Goal: Feedback & Contribution: Submit feedback/report problem

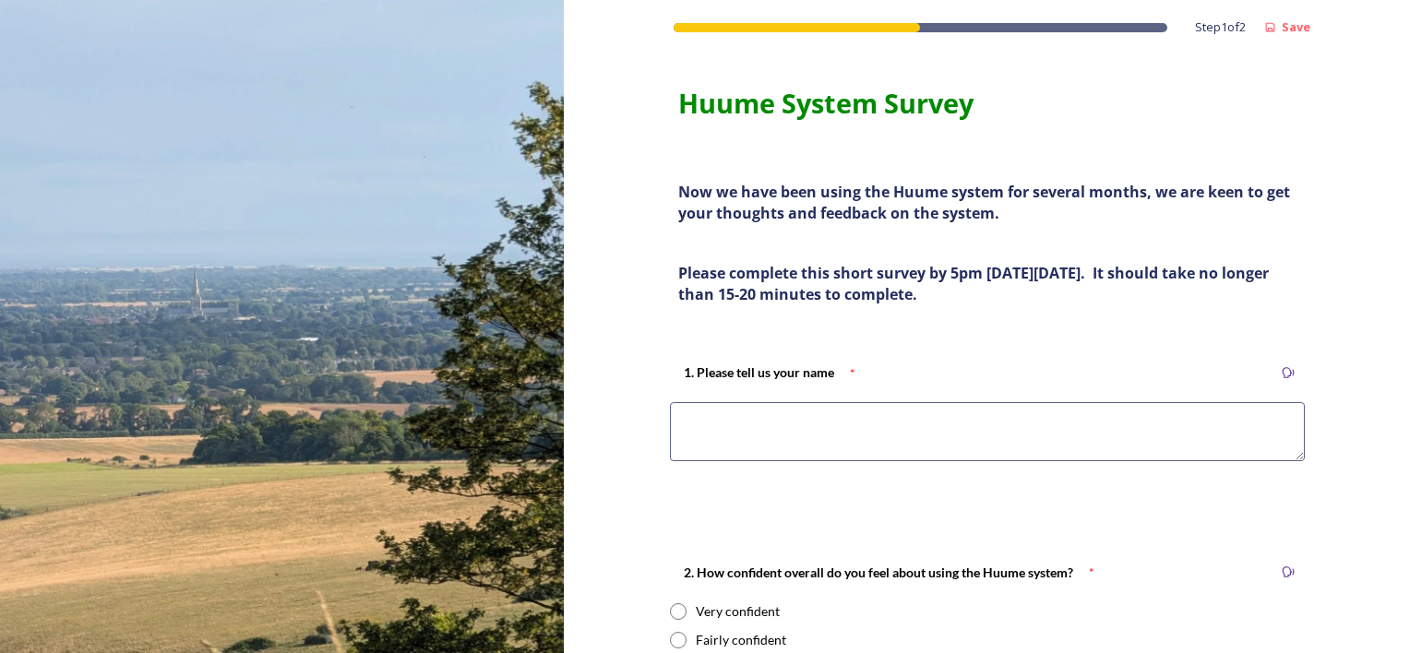
click at [915, 435] on textarea at bounding box center [987, 431] width 635 height 59
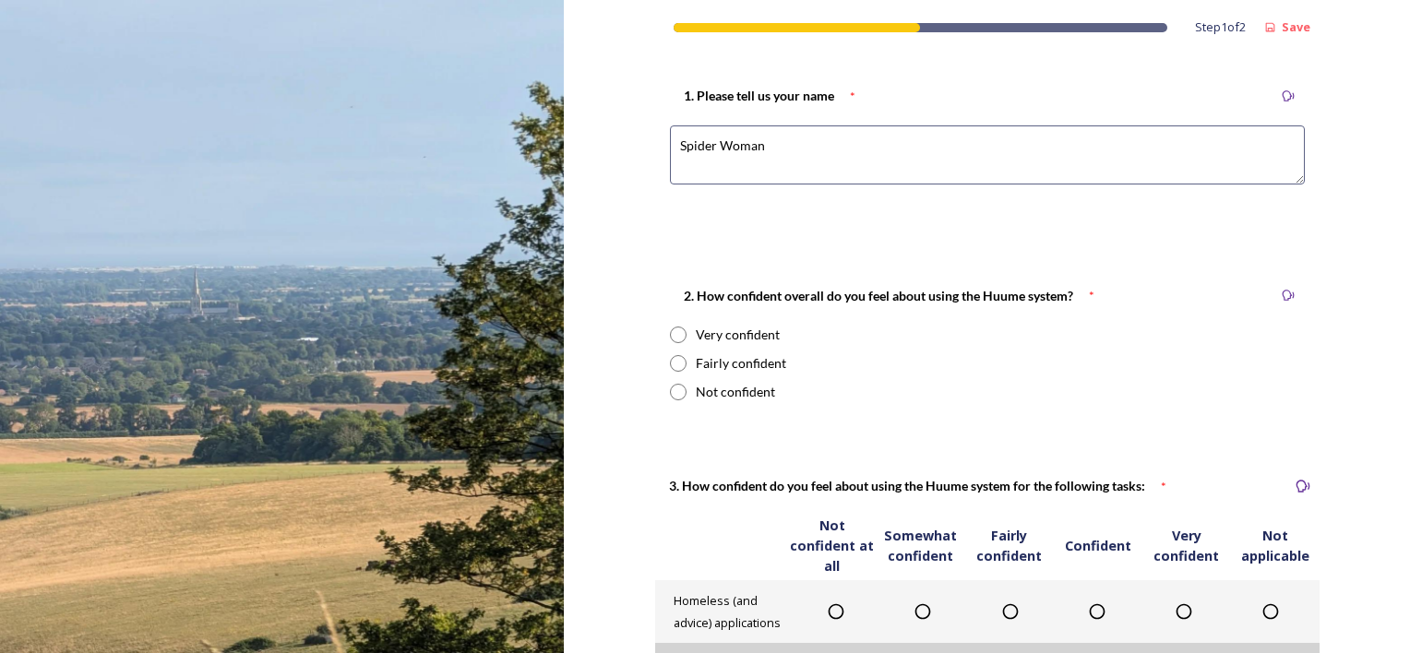
scroll to position [369, 0]
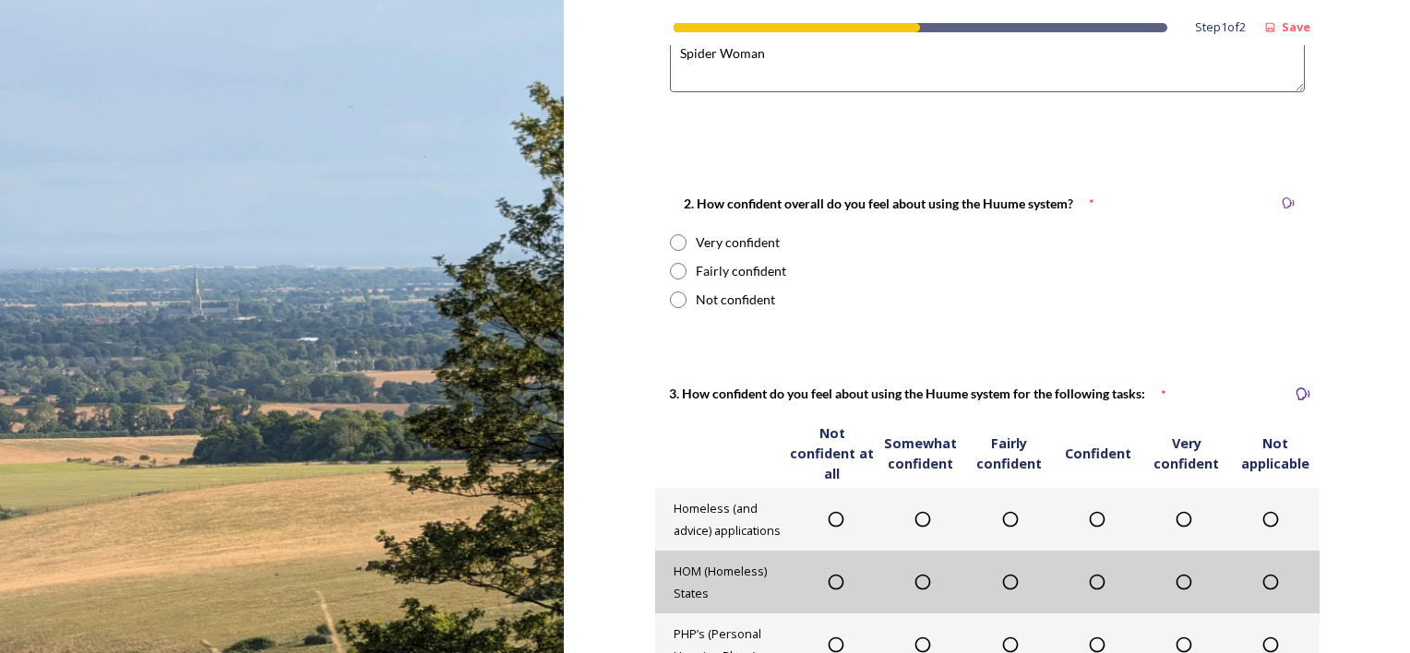
type textarea "Spider Woman"
click at [673, 294] on input "radio" at bounding box center [678, 300] width 17 height 17
radio input "true"
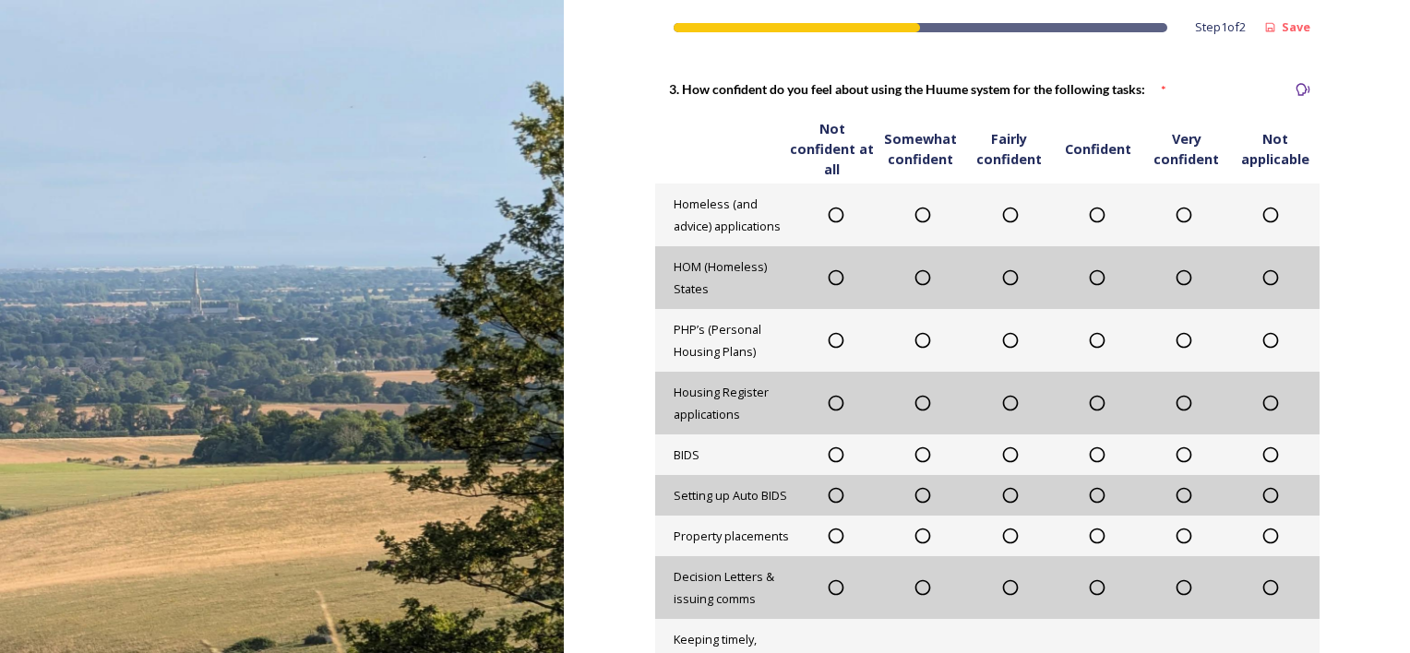
scroll to position [646, 0]
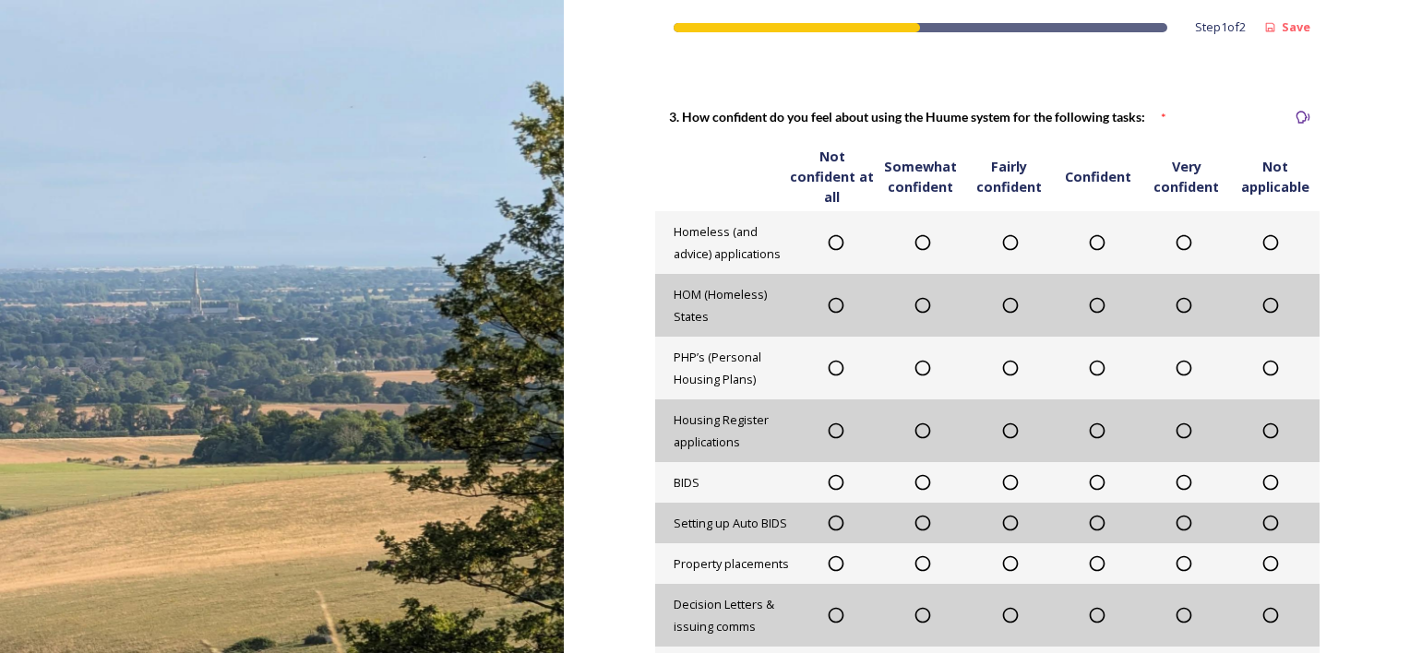
click at [915, 244] on icon at bounding box center [922, 242] width 18 height 18
click at [919, 304] on icon at bounding box center [922, 305] width 18 height 18
click at [915, 369] on icon at bounding box center [922, 368] width 18 height 18
click at [1089, 432] on icon at bounding box center [1097, 431] width 18 height 18
click at [1088, 483] on icon at bounding box center [1097, 482] width 18 height 18
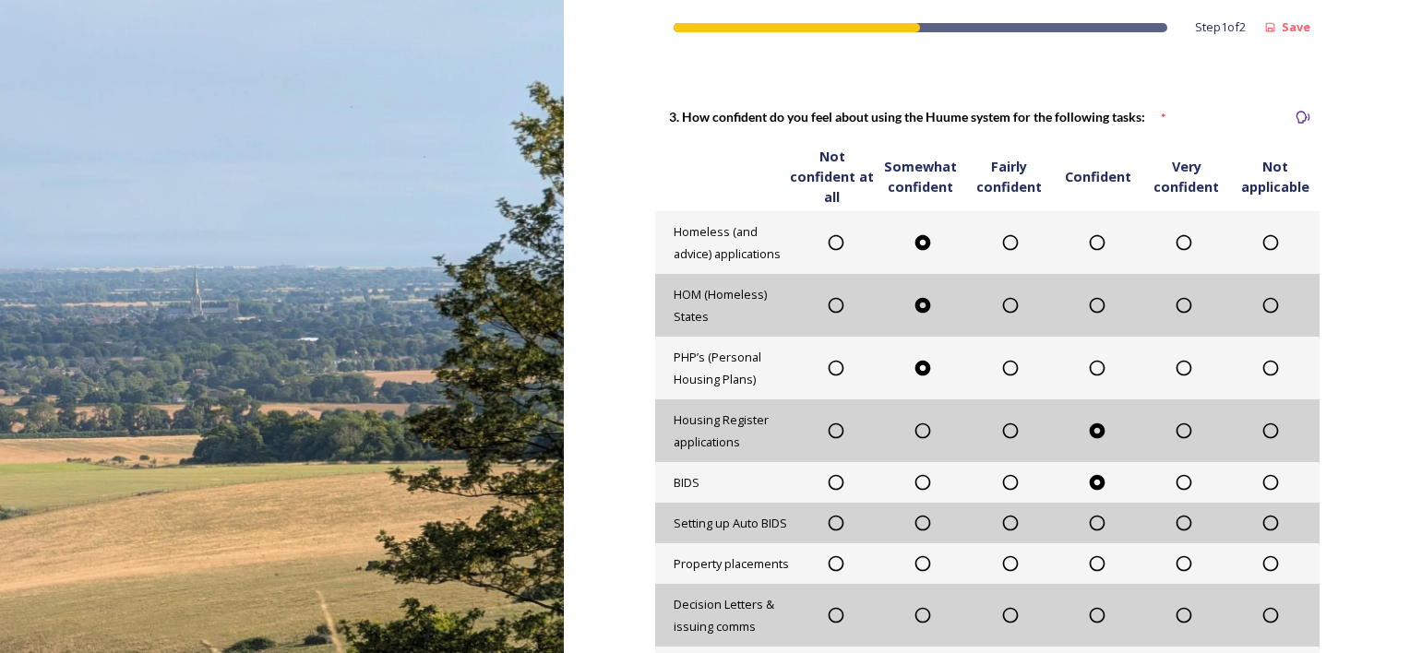
click at [1001, 522] on icon at bounding box center [1010, 523] width 18 height 18
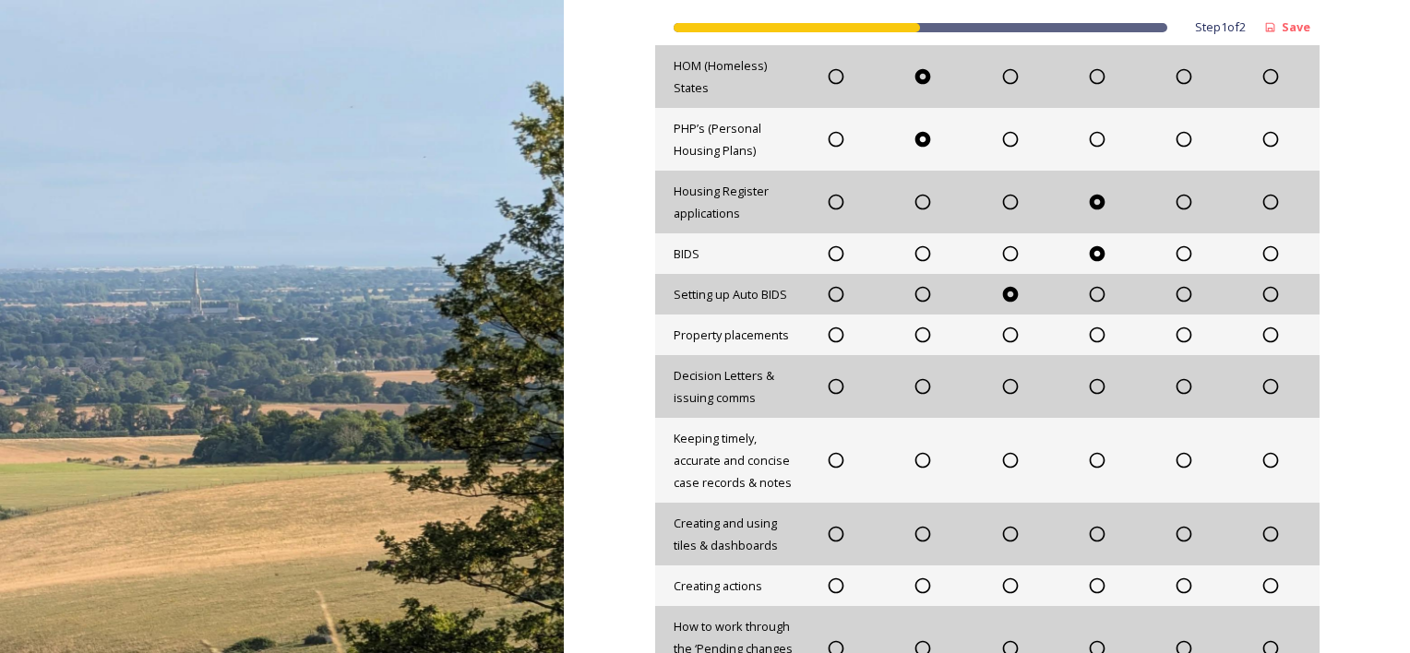
scroll to position [923, 0]
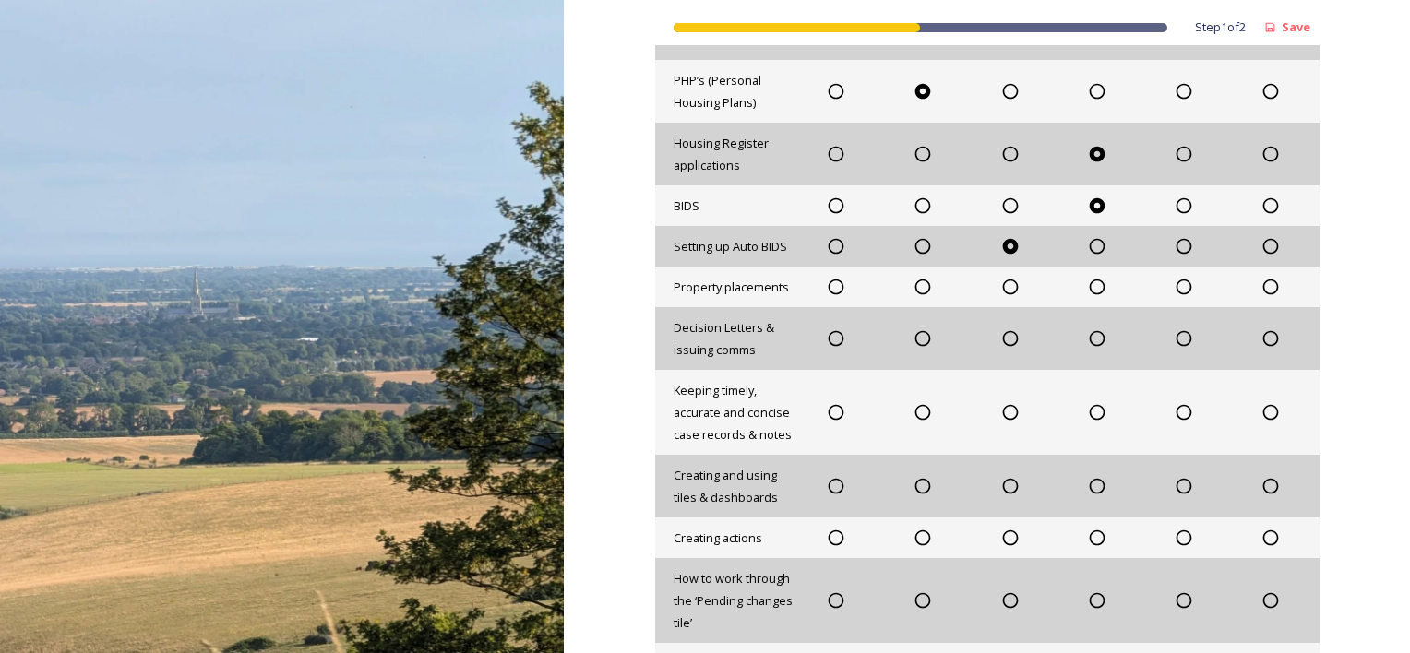
click at [916, 284] on icon at bounding box center [922, 287] width 18 height 18
click at [917, 335] on icon at bounding box center [922, 338] width 18 height 18
click at [1175, 412] on icon at bounding box center [1183, 412] width 18 height 18
click at [1095, 410] on icon at bounding box center [1097, 412] width 18 height 18
click at [743, 495] on span "Creating and using tiles & dashboards" at bounding box center [726, 486] width 104 height 39
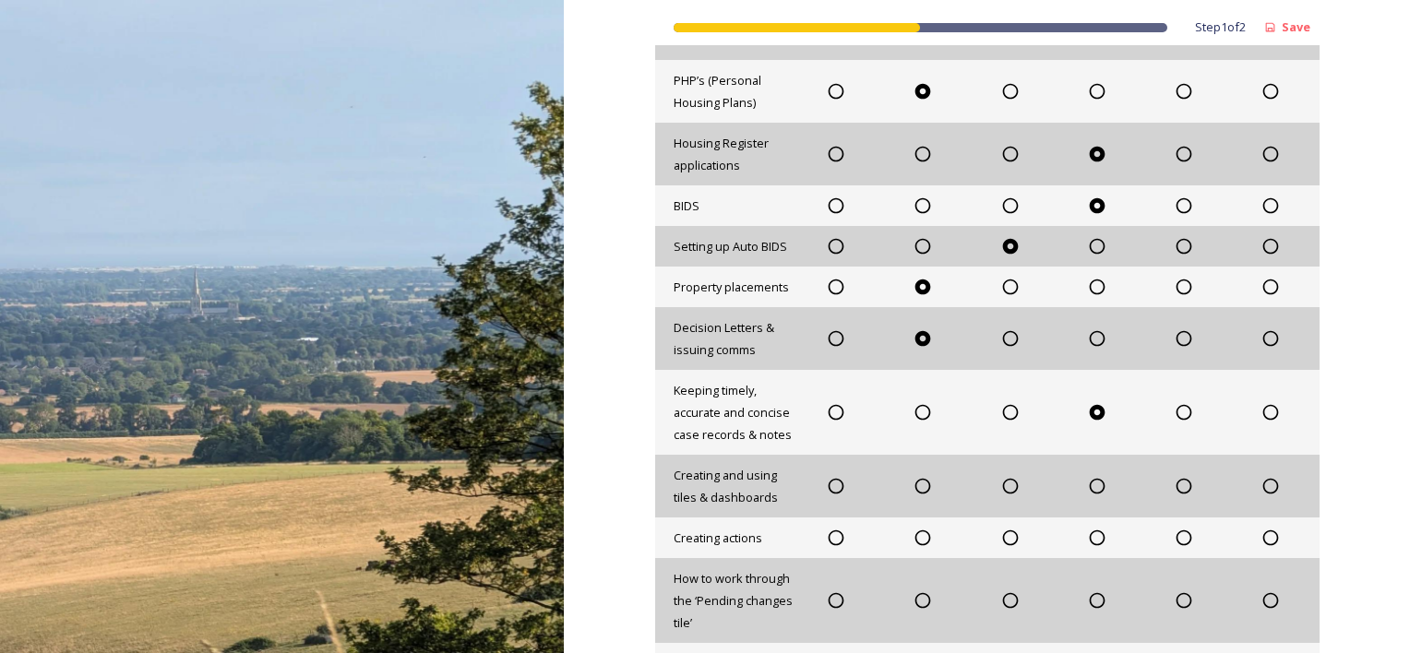
click at [828, 482] on icon at bounding box center [836, 486] width 18 height 18
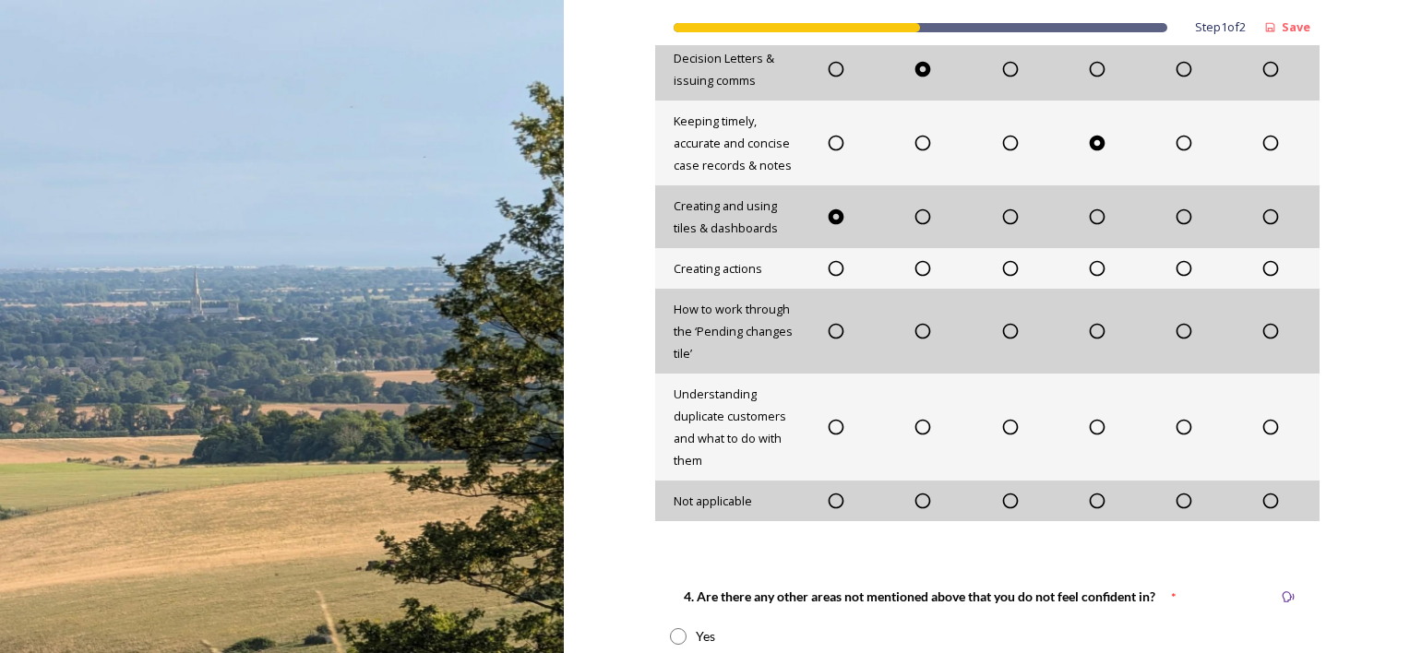
scroll to position [1199, 0]
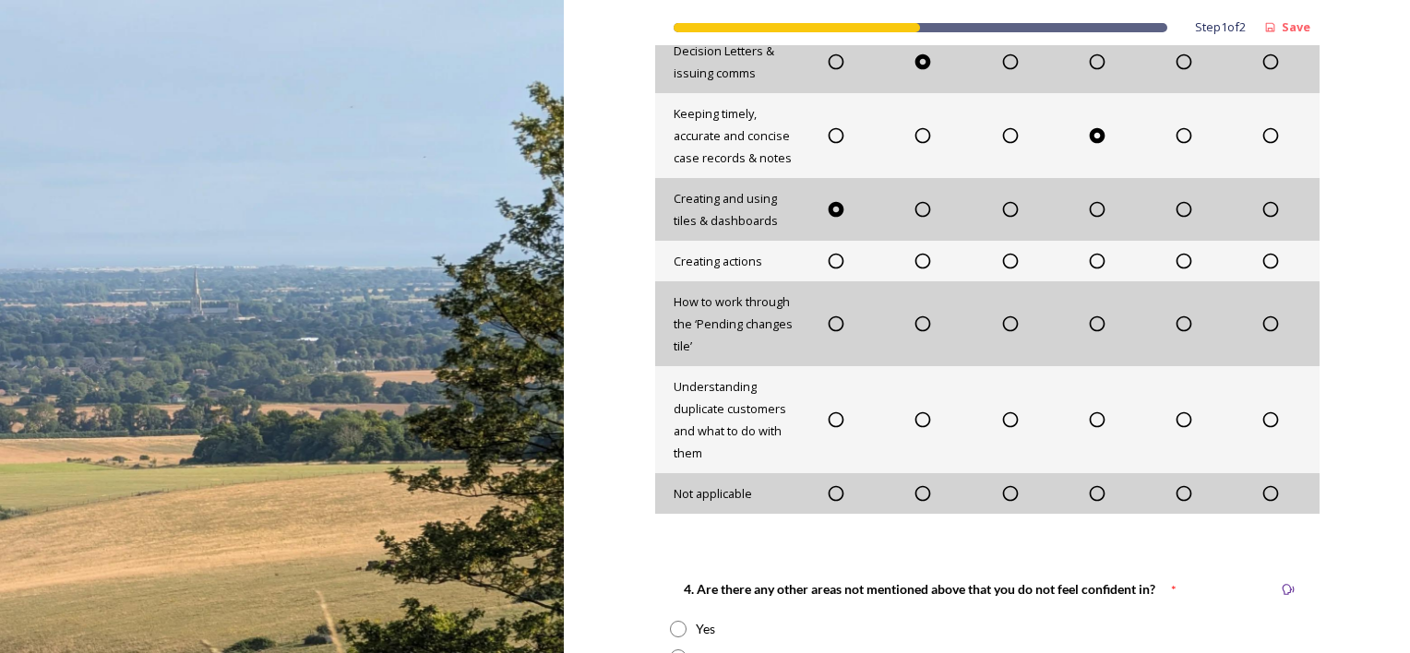
click at [917, 258] on icon at bounding box center [922, 261] width 18 height 18
click at [834, 323] on icon at bounding box center [836, 324] width 18 height 18
click at [832, 420] on icon at bounding box center [836, 420] width 18 height 18
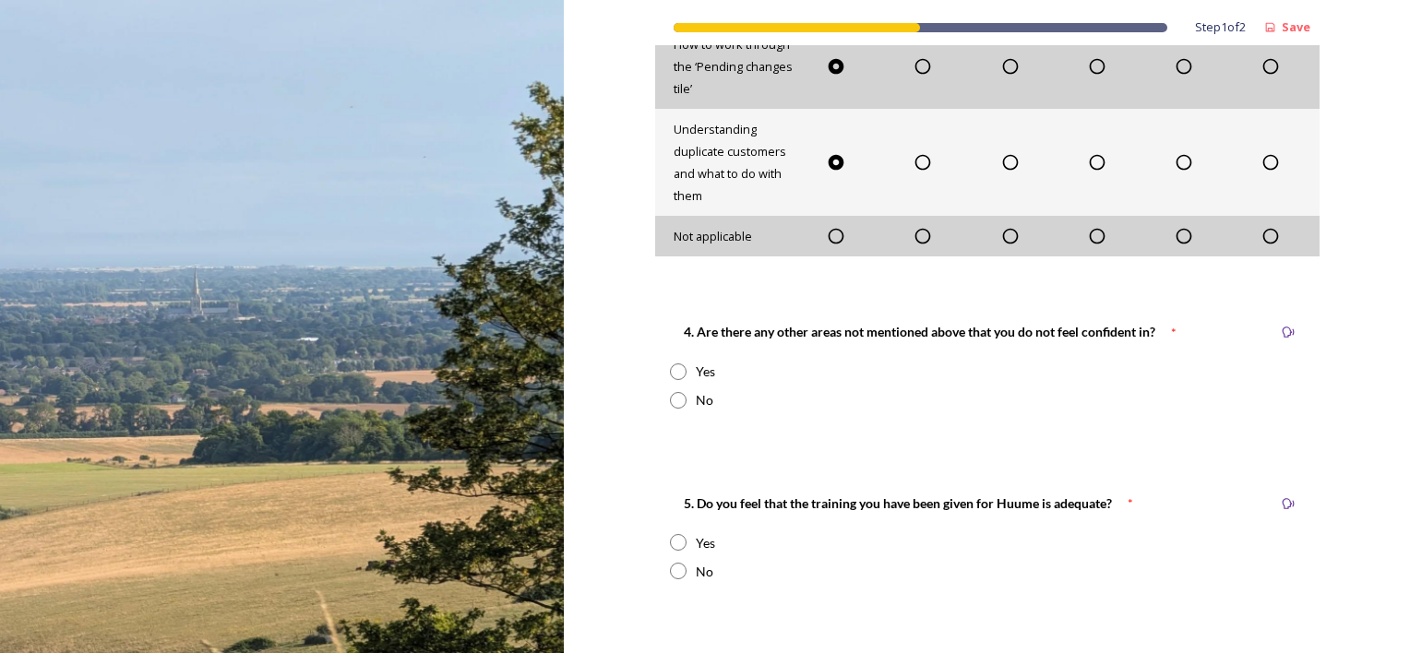
scroll to position [1476, 0]
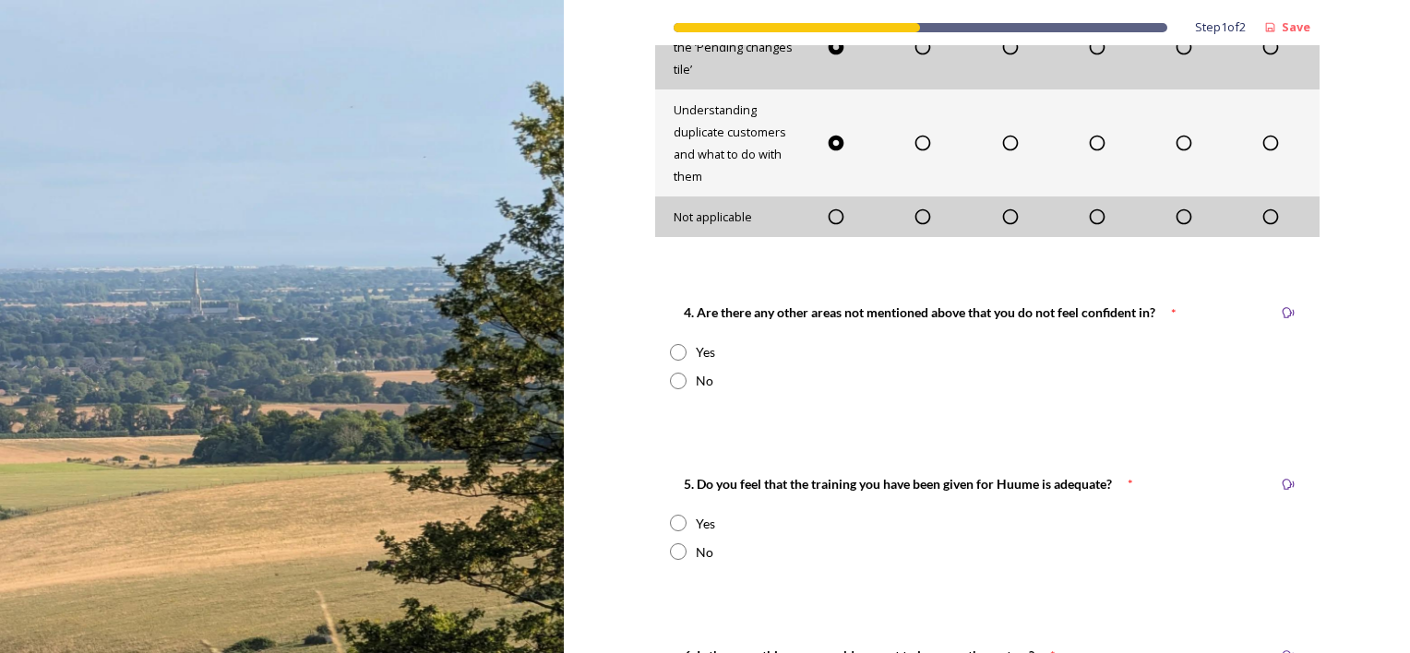
click at [670, 376] on input "radio" at bounding box center [678, 381] width 17 height 17
radio input "true"
drag, startPoint x: 666, startPoint y: 550, endPoint x: 781, endPoint y: 539, distance: 114.9
click at [670, 550] on input "radio" at bounding box center [678, 551] width 17 height 17
radio input "true"
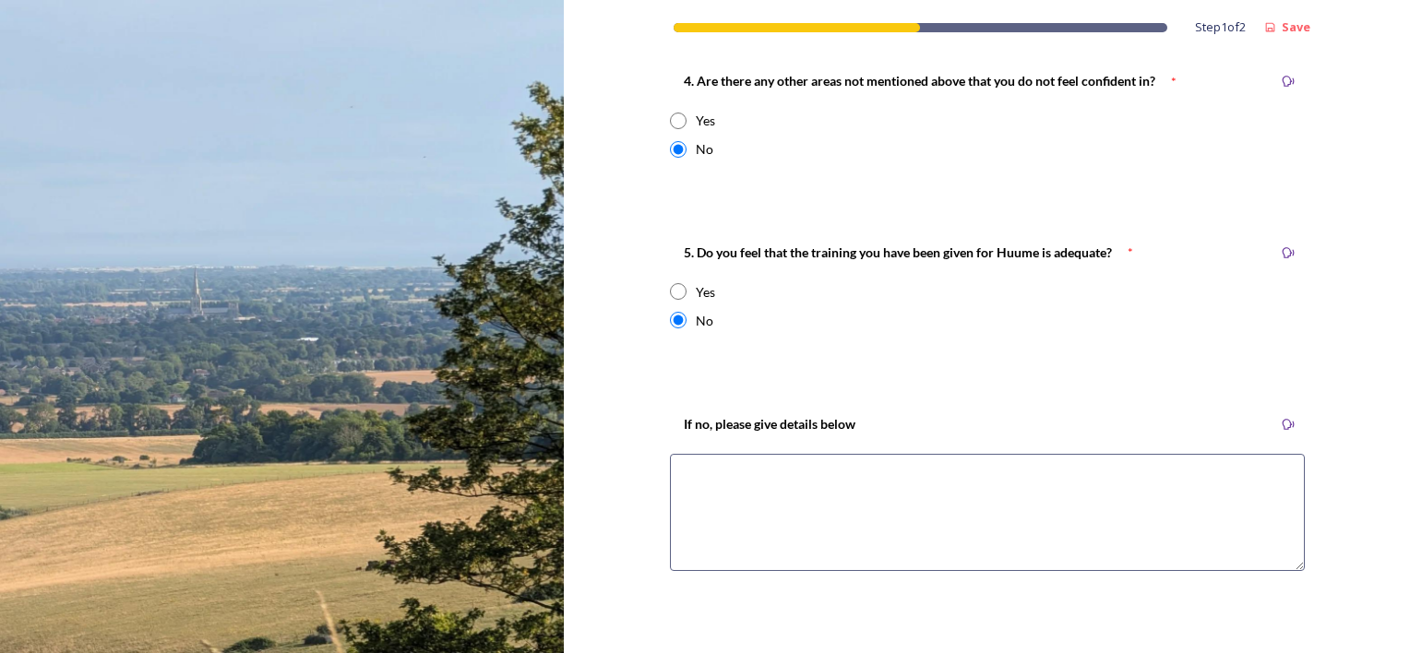
scroll to position [1753, 0]
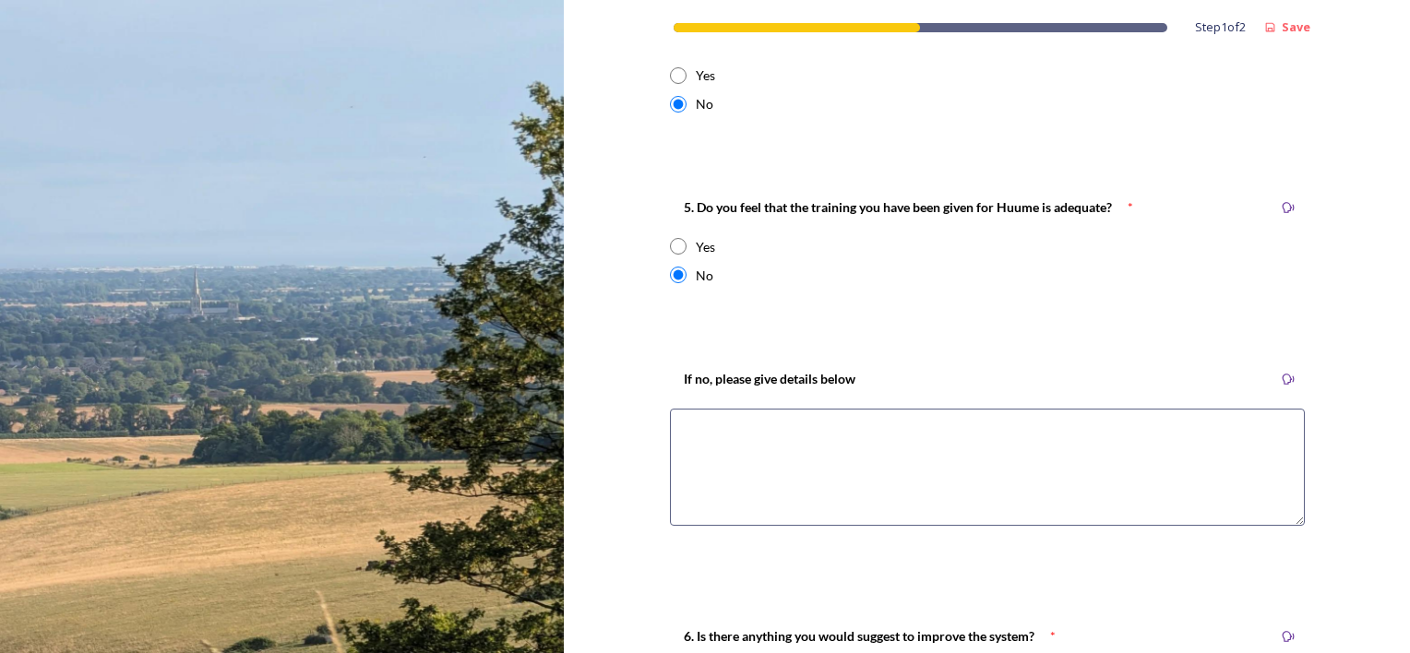
click at [757, 430] on textarea at bounding box center [987, 467] width 635 height 117
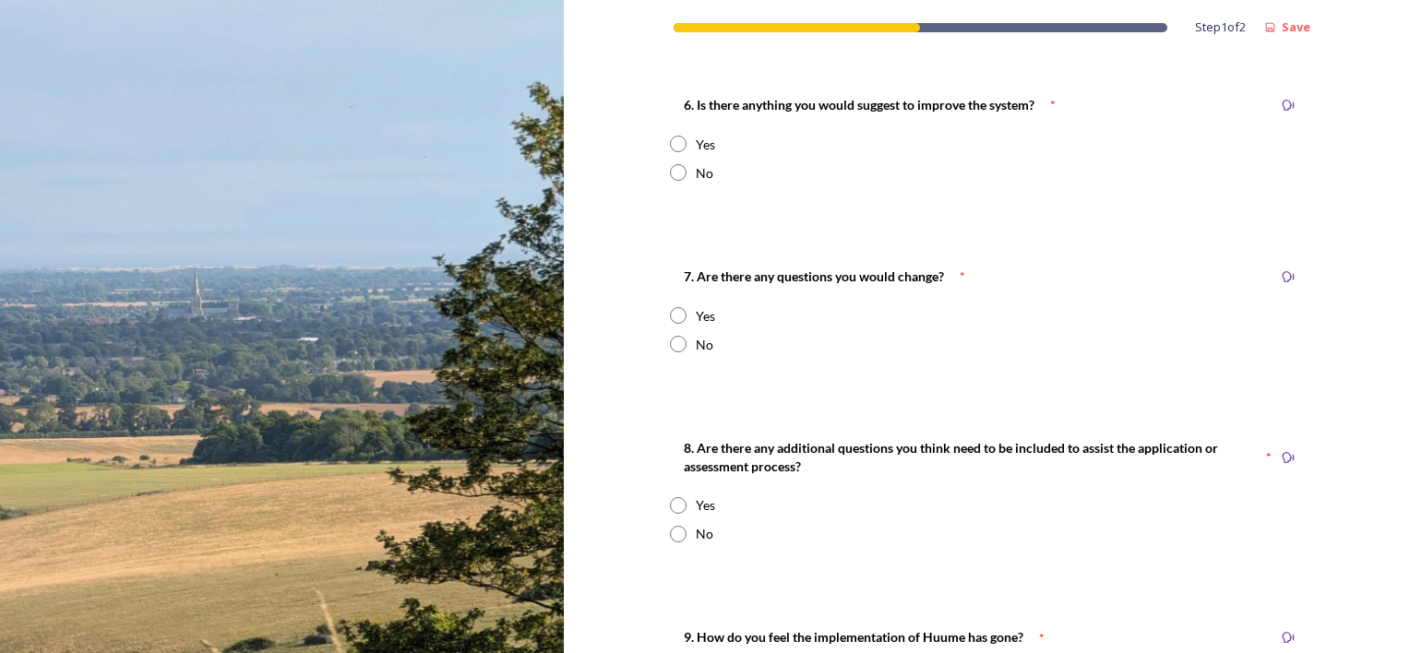
scroll to position [2307, 0]
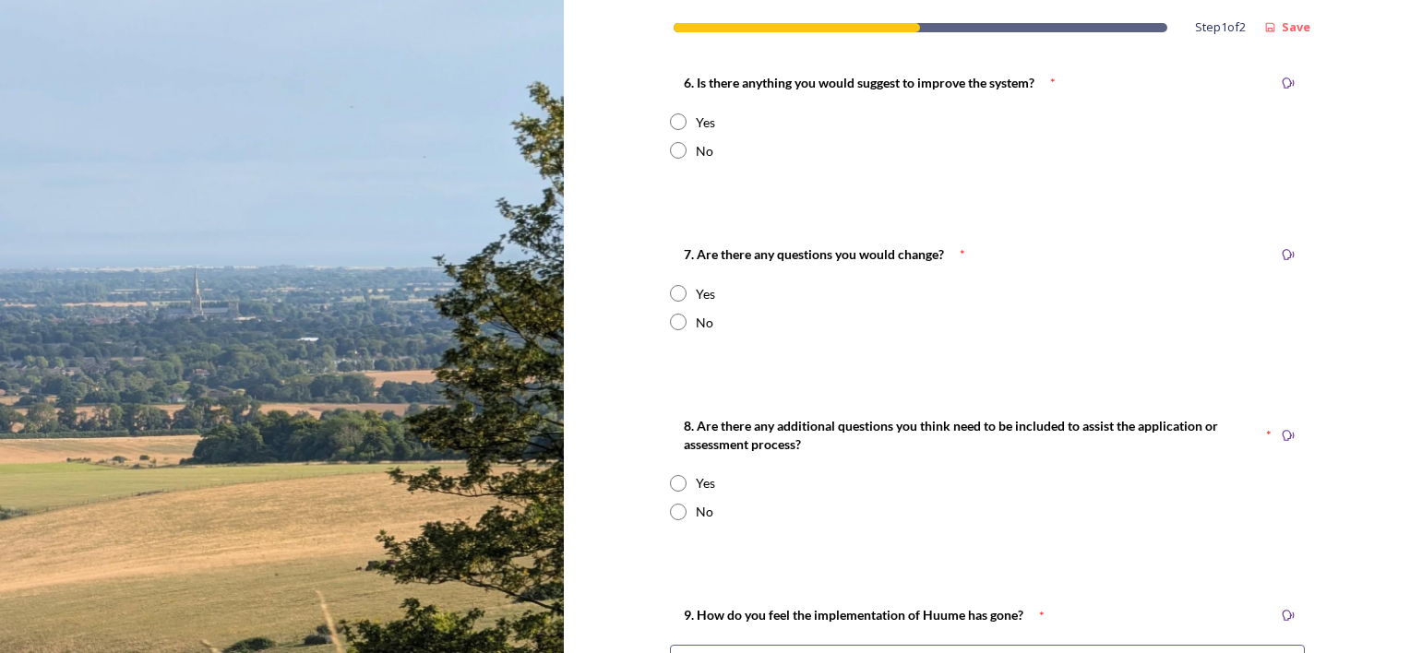
type textarea "Training seemed really quick .... and such a long time before we started using …"
click at [672, 146] on input "radio" at bounding box center [678, 150] width 17 height 17
radio input "true"
drag, startPoint x: 668, startPoint y: 321, endPoint x: 687, endPoint y: 323, distance: 19.5
click at [670, 321] on input "radio" at bounding box center [678, 322] width 17 height 17
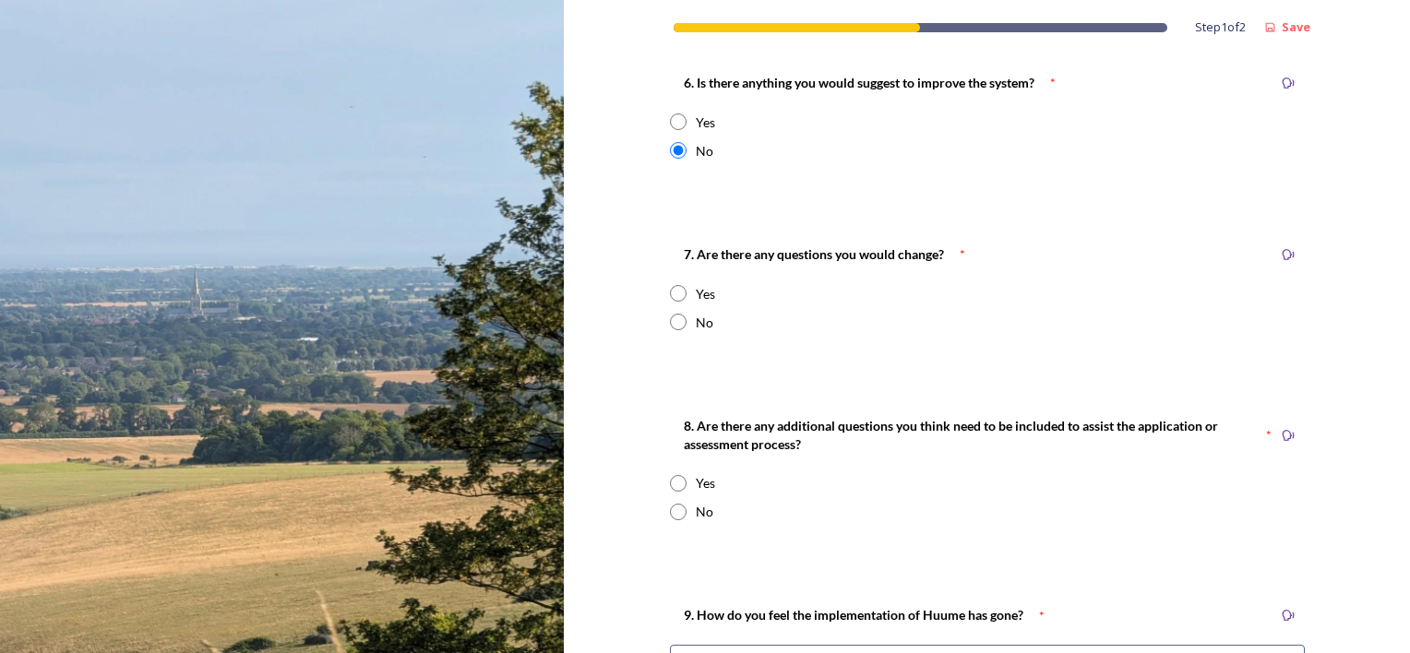
radio input "true"
click at [670, 513] on input "radio" at bounding box center [678, 512] width 17 height 17
radio input "true"
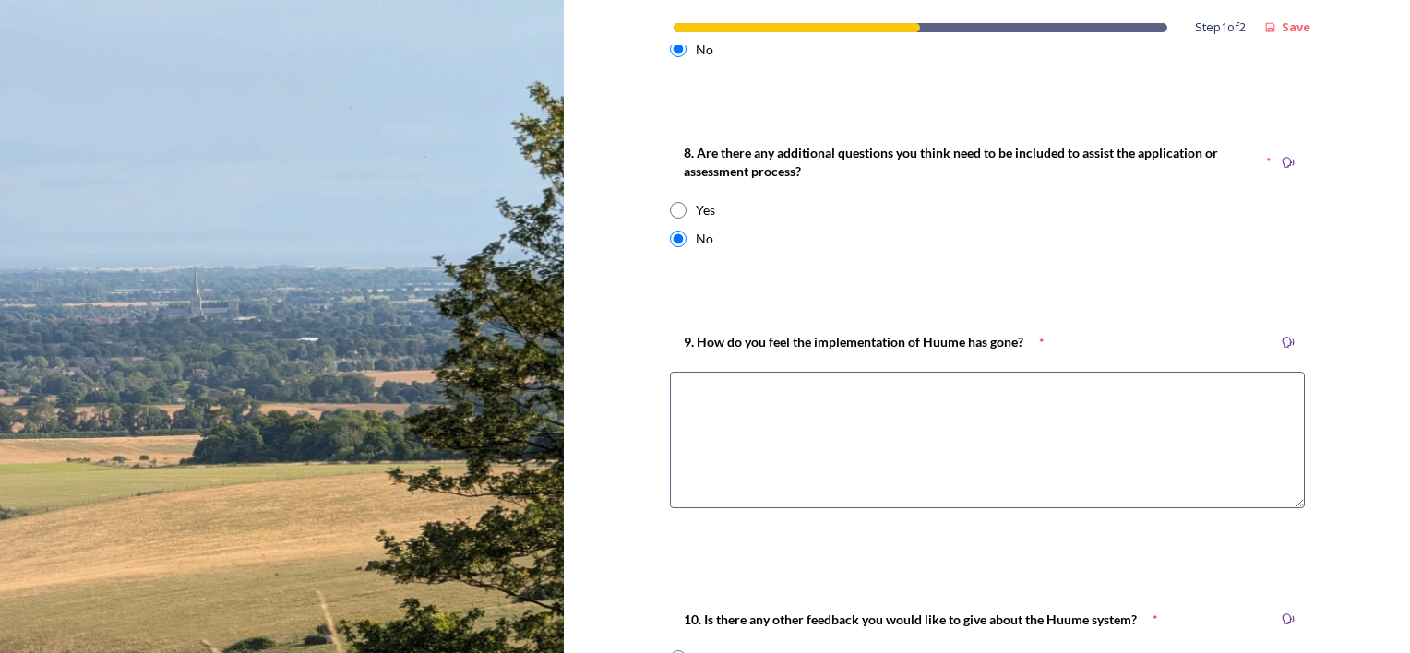
scroll to position [2583, 0]
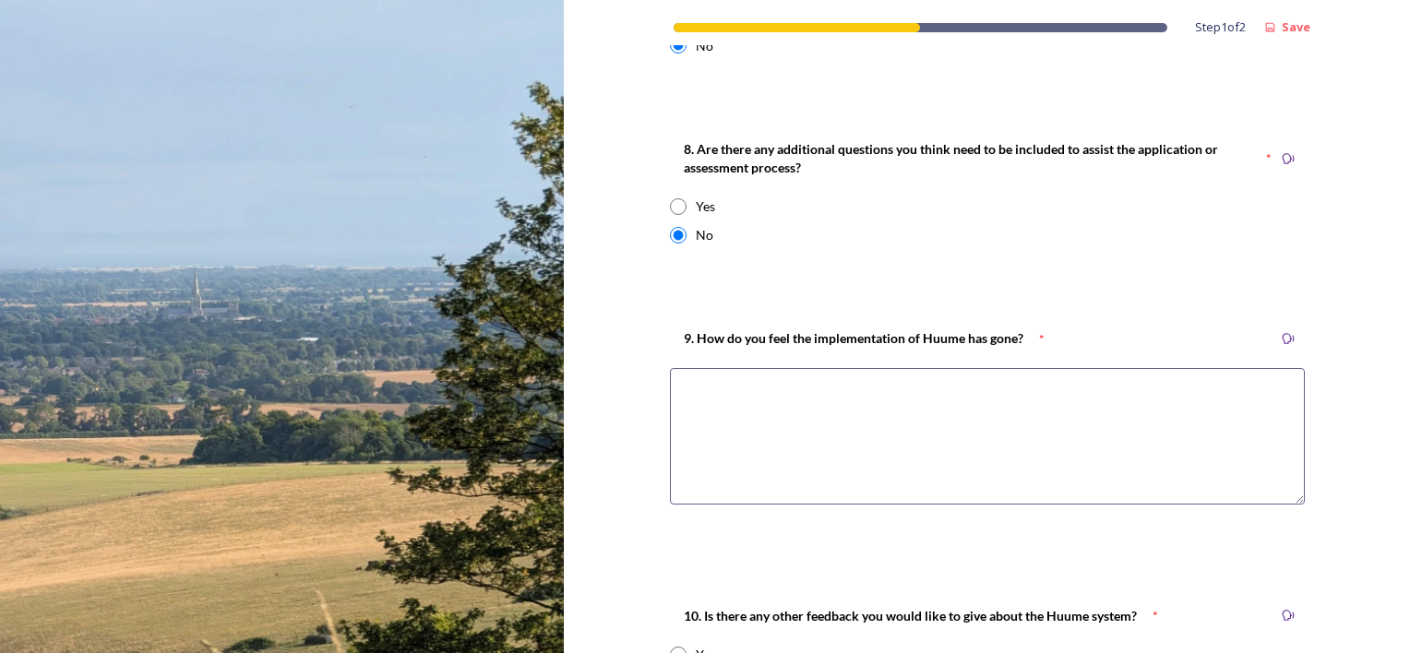
click at [790, 402] on textarea at bounding box center [987, 436] width 635 height 137
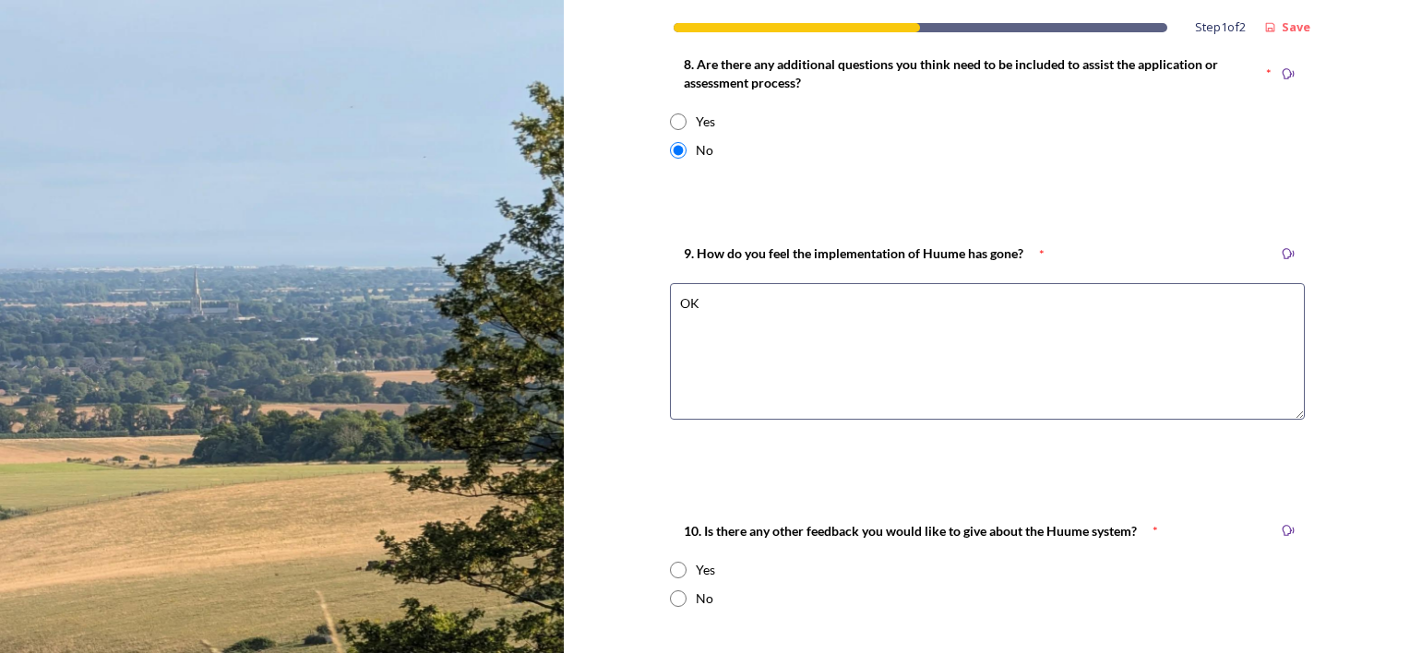
scroll to position [2841, 0]
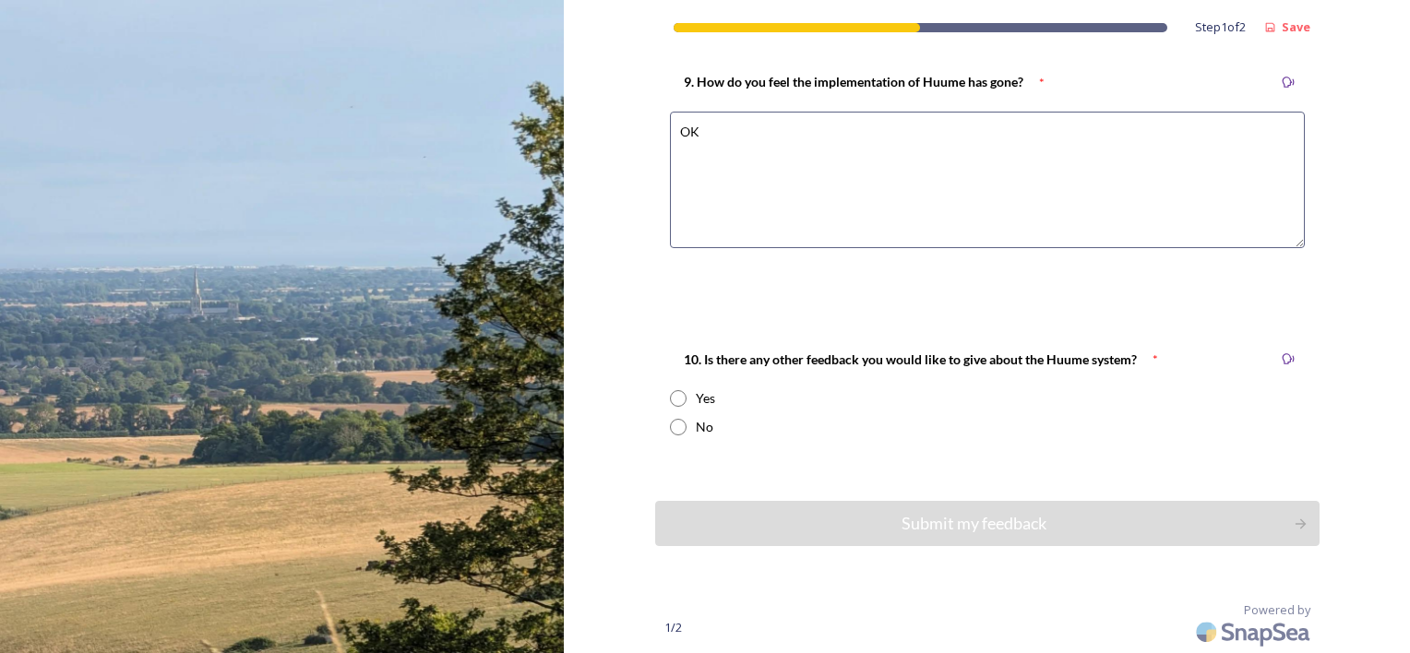
type textarea "OK"
click at [670, 429] on input "radio" at bounding box center [678, 427] width 17 height 17
radio input "true"
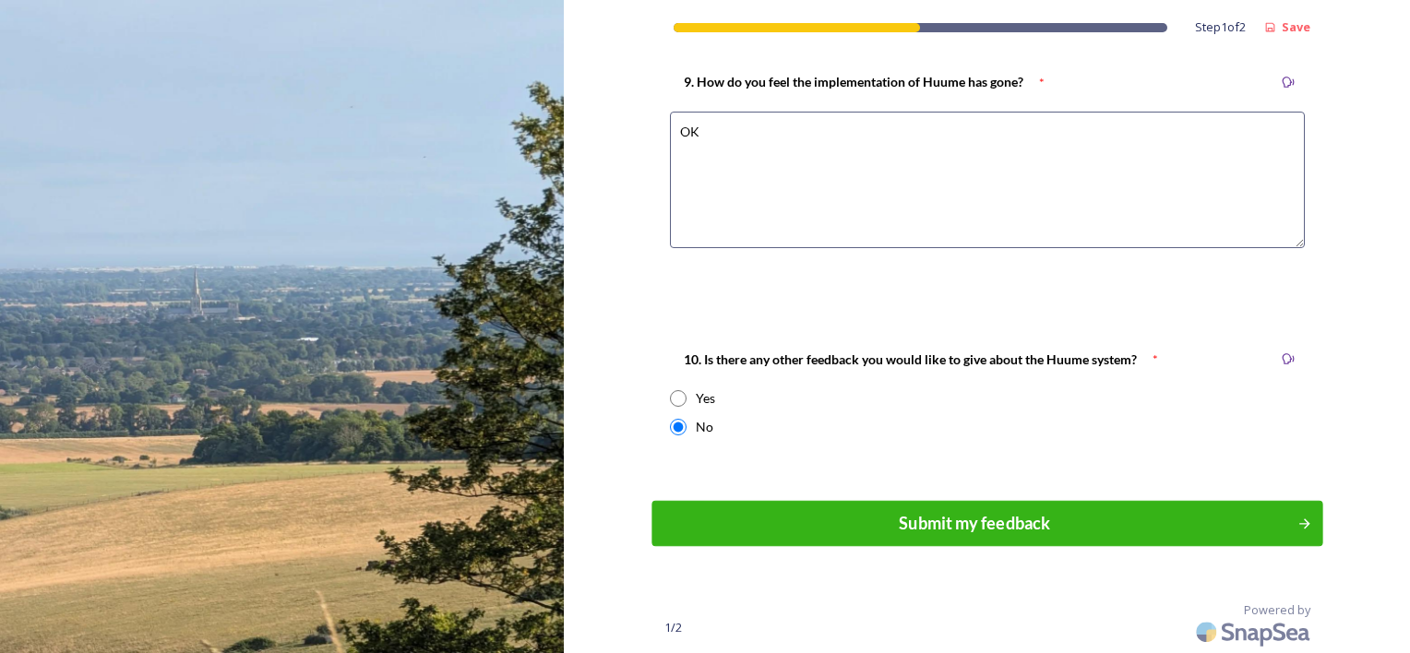
click at [989, 524] on div "Submit my feedback" at bounding box center [974, 523] width 625 height 25
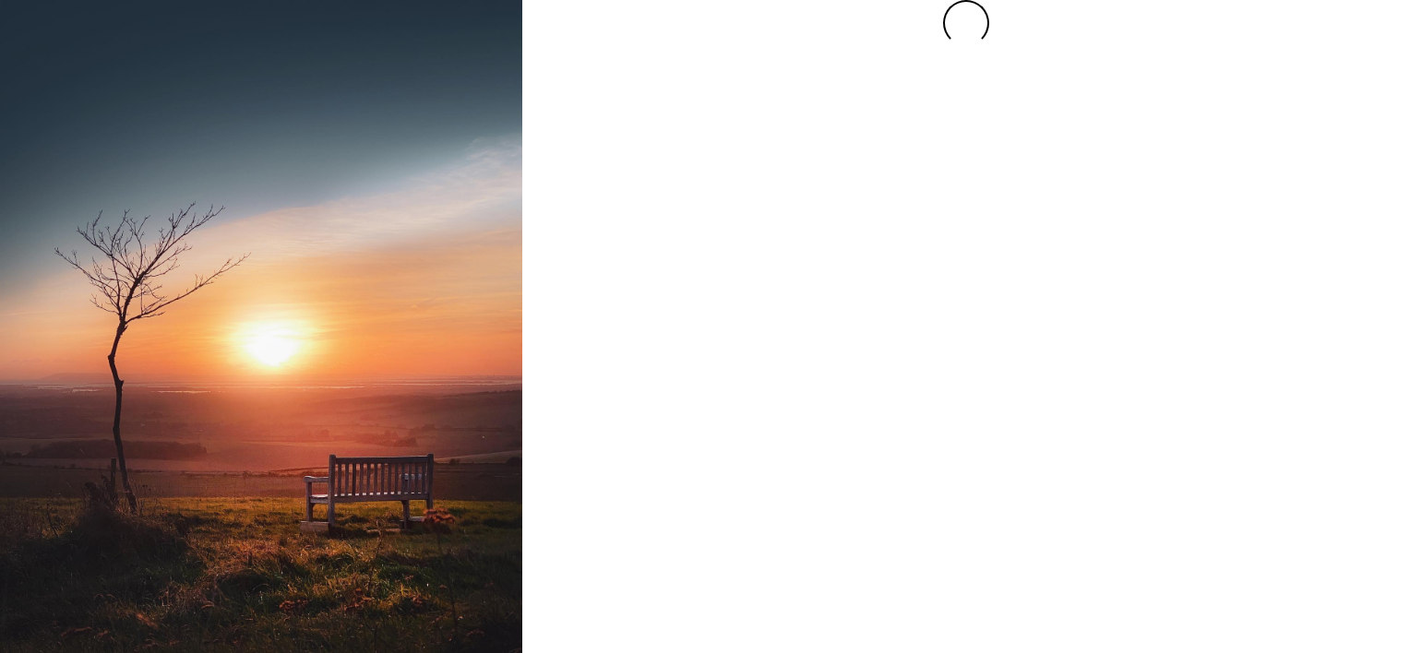
scroll to position [0, 0]
